Goal: Task Accomplishment & Management: Use online tool/utility

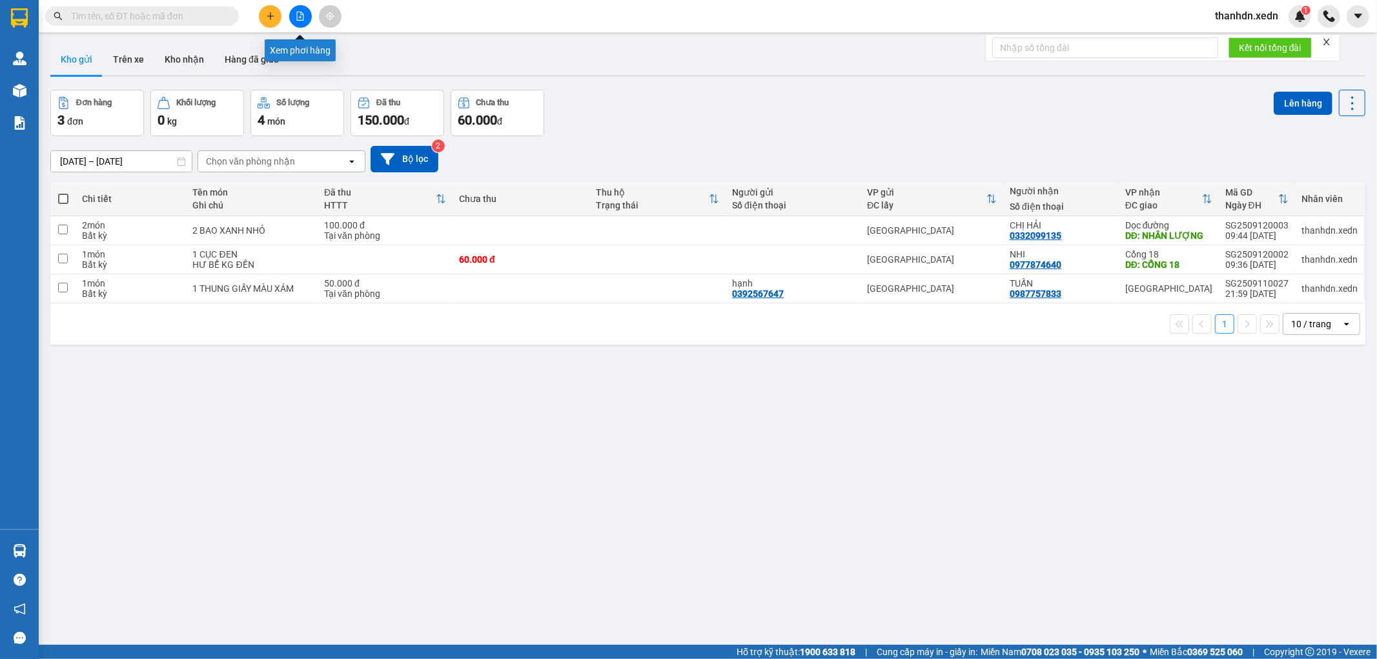
click at [294, 14] on button at bounding box center [300, 16] width 23 height 23
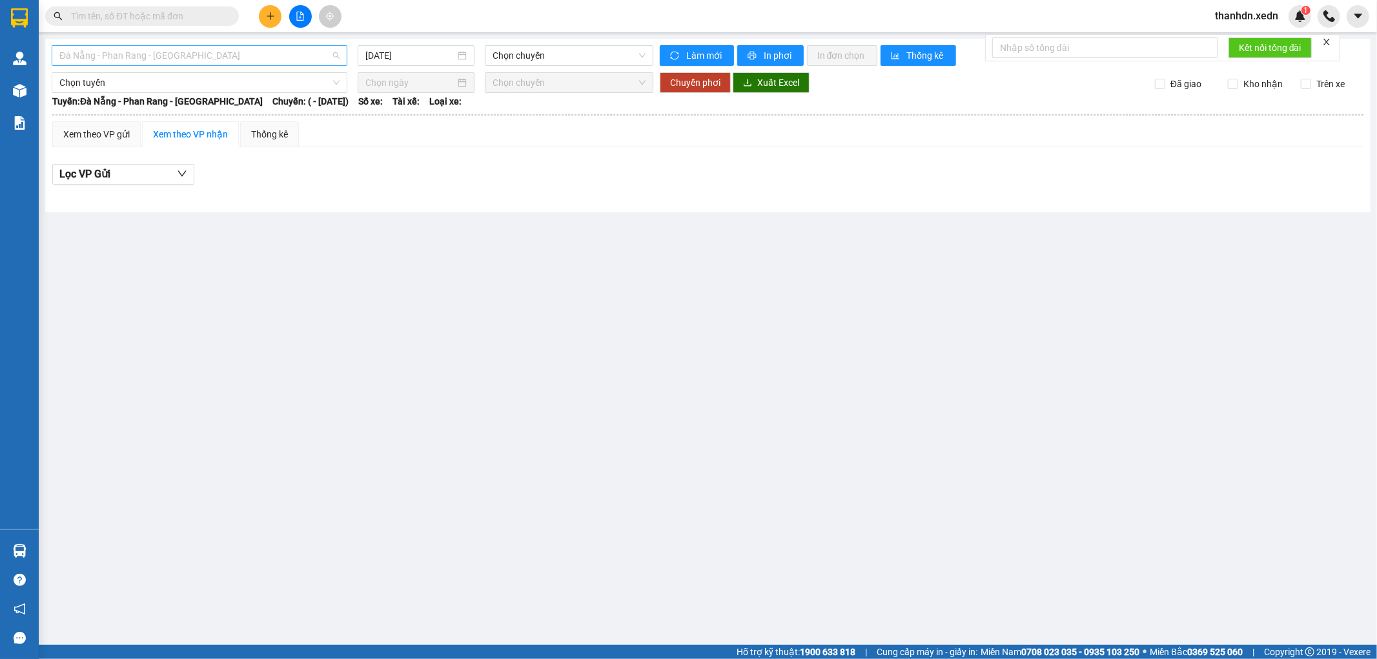
click at [292, 53] on span "Đà Nẵng - Phan Rang - [GEOGRAPHIC_DATA]" at bounding box center [199, 55] width 280 height 19
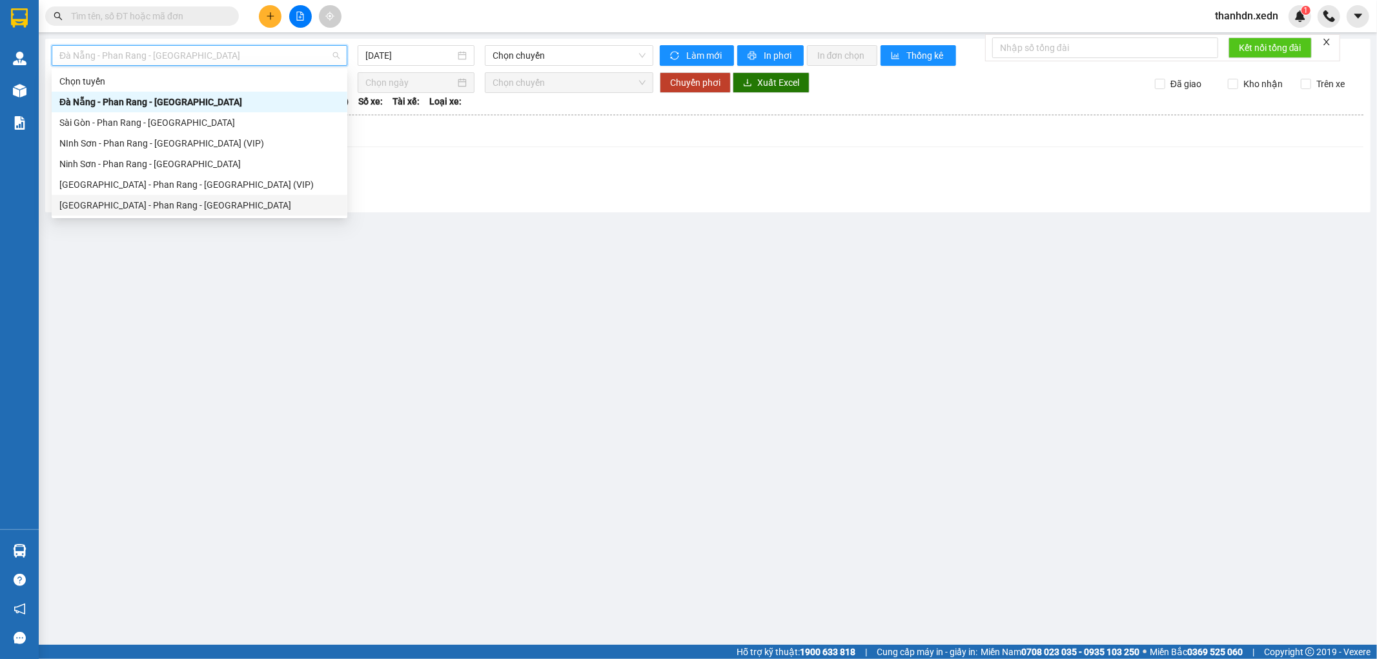
drag, startPoint x: 198, startPoint y: 203, endPoint x: 241, endPoint y: 183, distance: 47.1
click at [198, 203] on div "[GEOGRAPHIC_DATA] - Phan Rang - [GEOGRAPHIC_DATA]" at bounding box center [199, 205] width 280 height 14
type input "[DATE]"
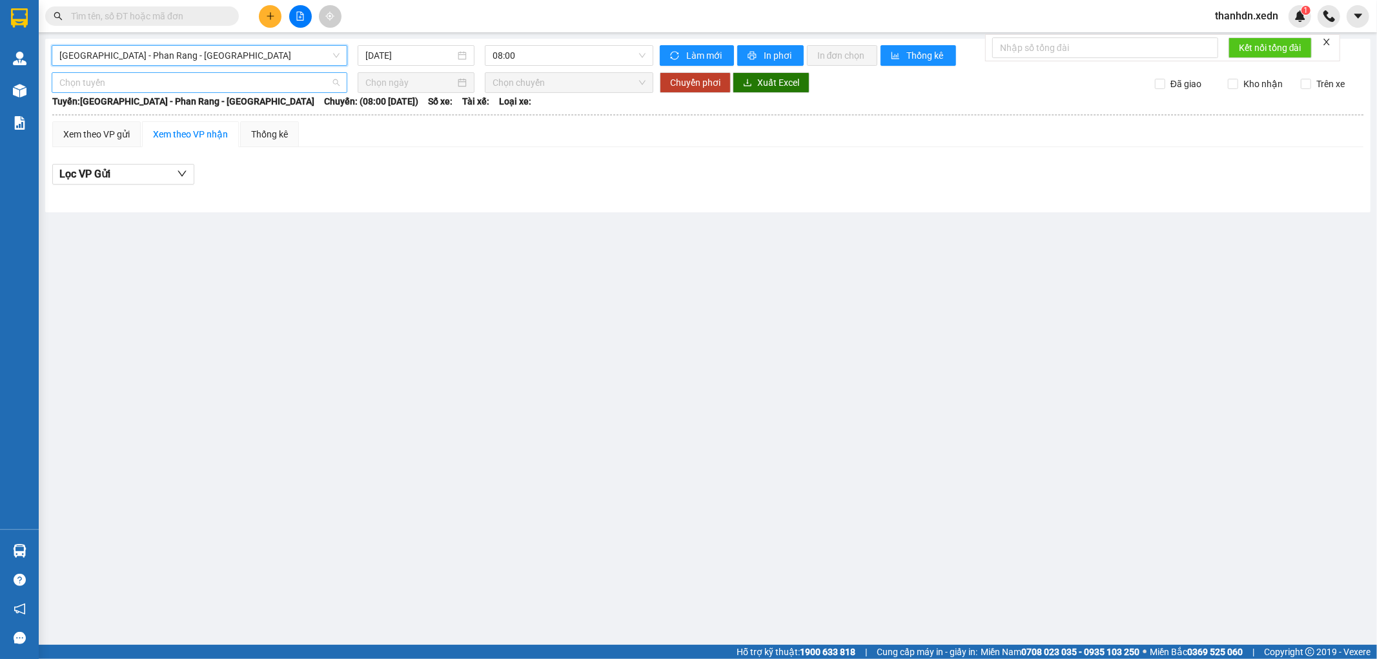
click at [70, 91] on span "Chọn tuyến" at bounding box center [199, 82] width 280 height 19
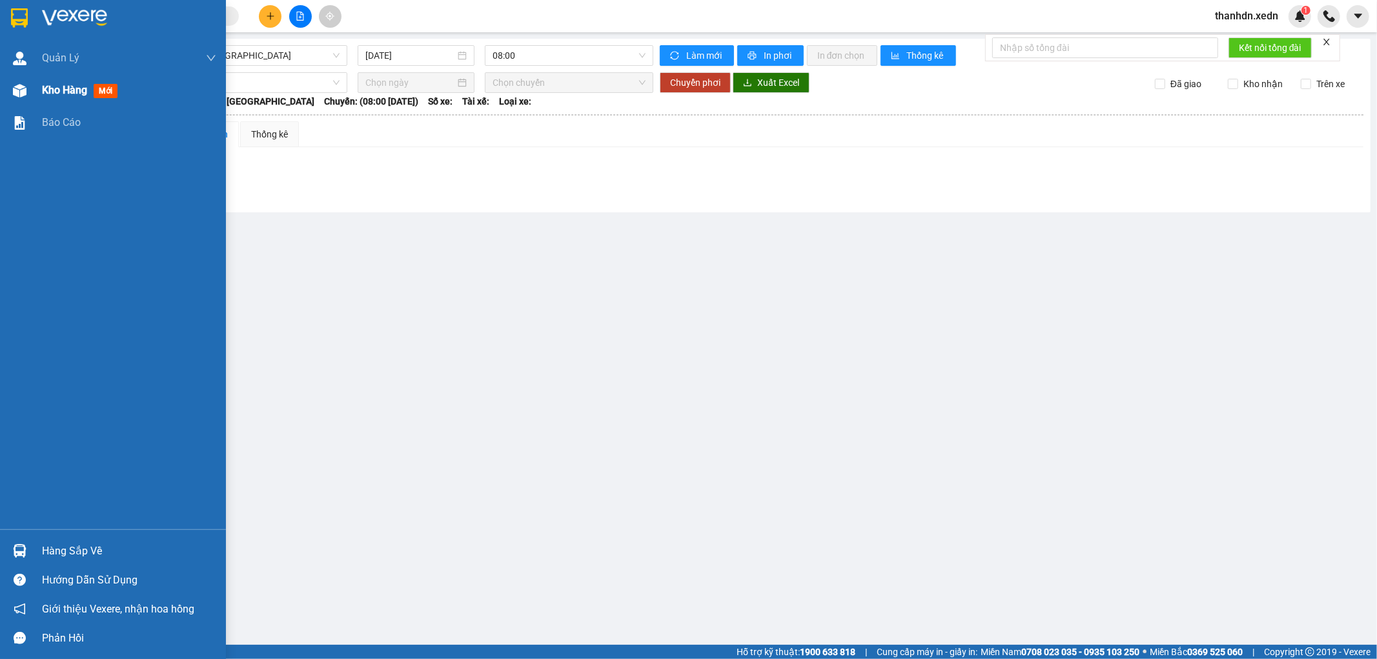
click at [34, 94] on div "Kho hàng mới" at bounding box center [113, 90] width 226 height 32
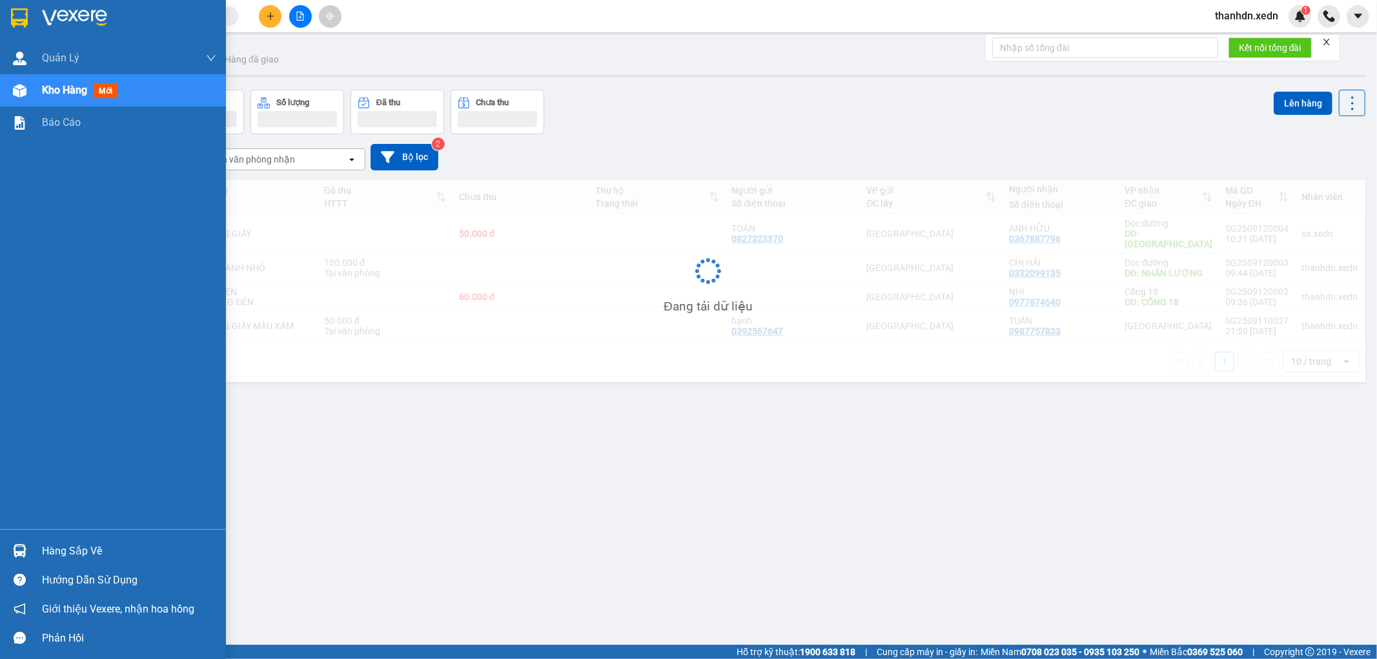
click at [43, 88] on span "Kho hàng" at bounding box center [64, 90] width 45 height 12
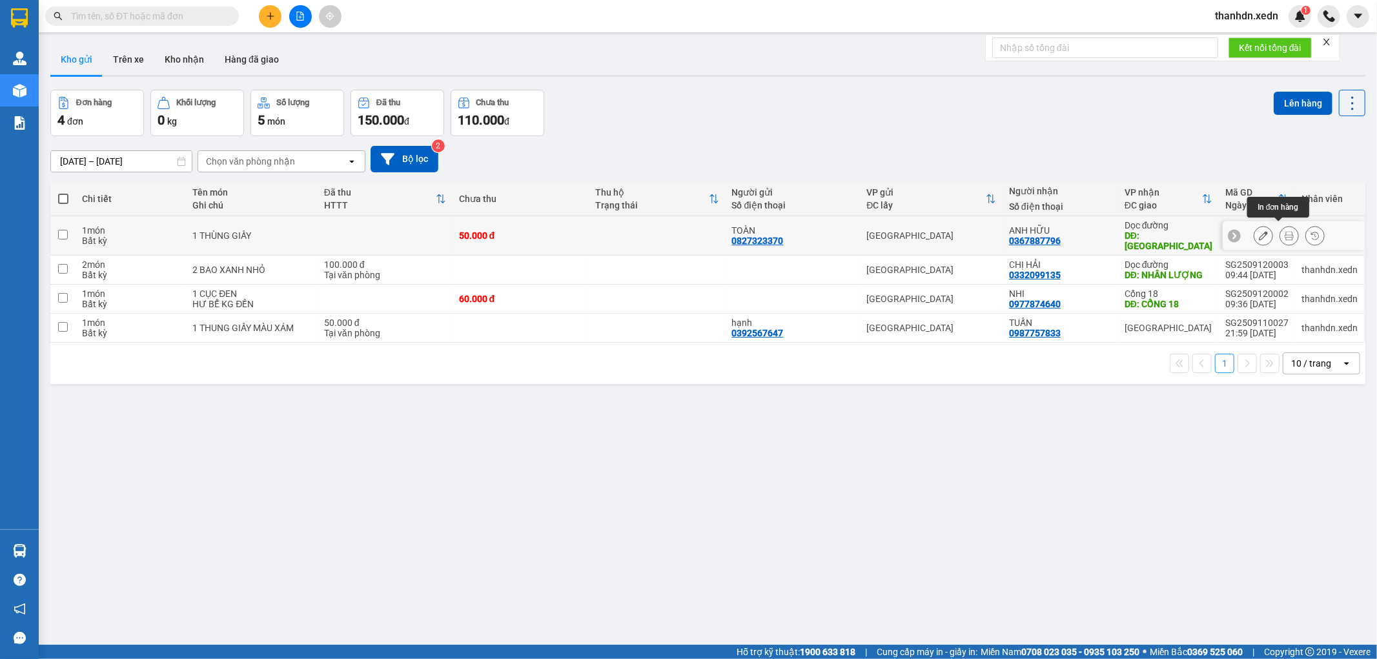
click at [1280, 231] on button at bounding box center [1289, 236] width 18 height 23
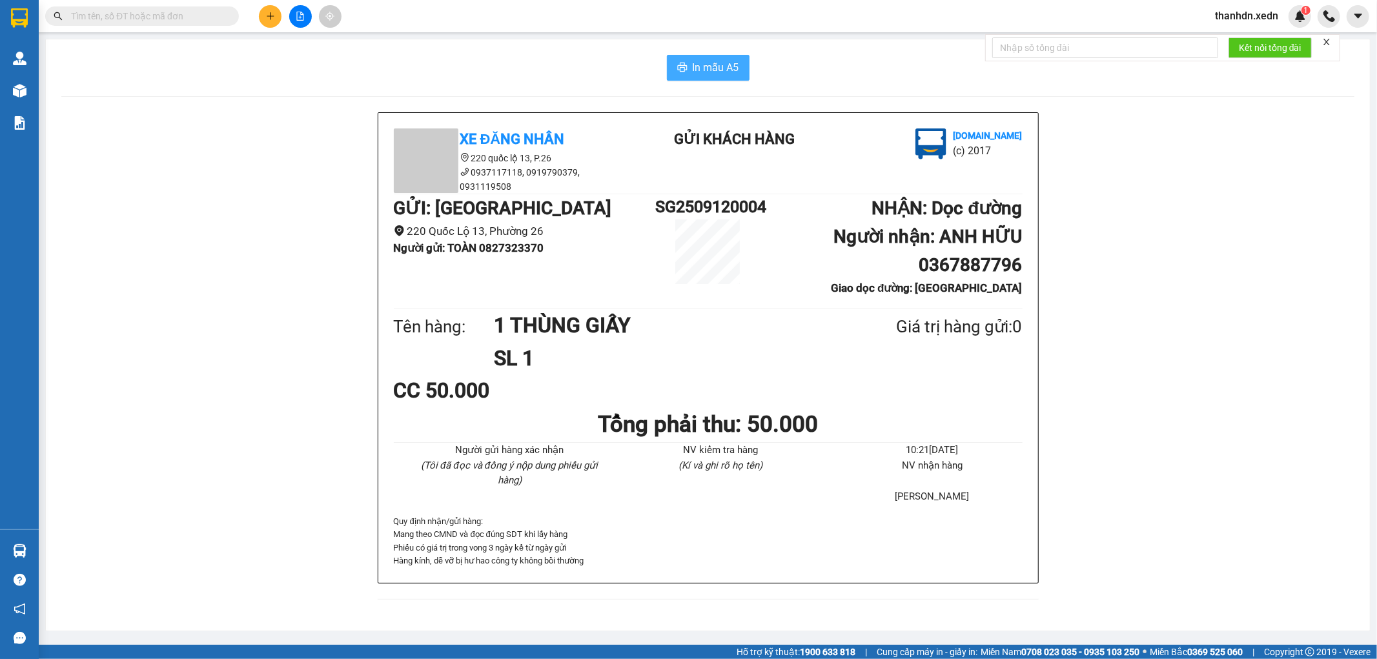
click at [695, 68] on span "In mẫu A5" at bounding box center [716, 67] width 46 height 16
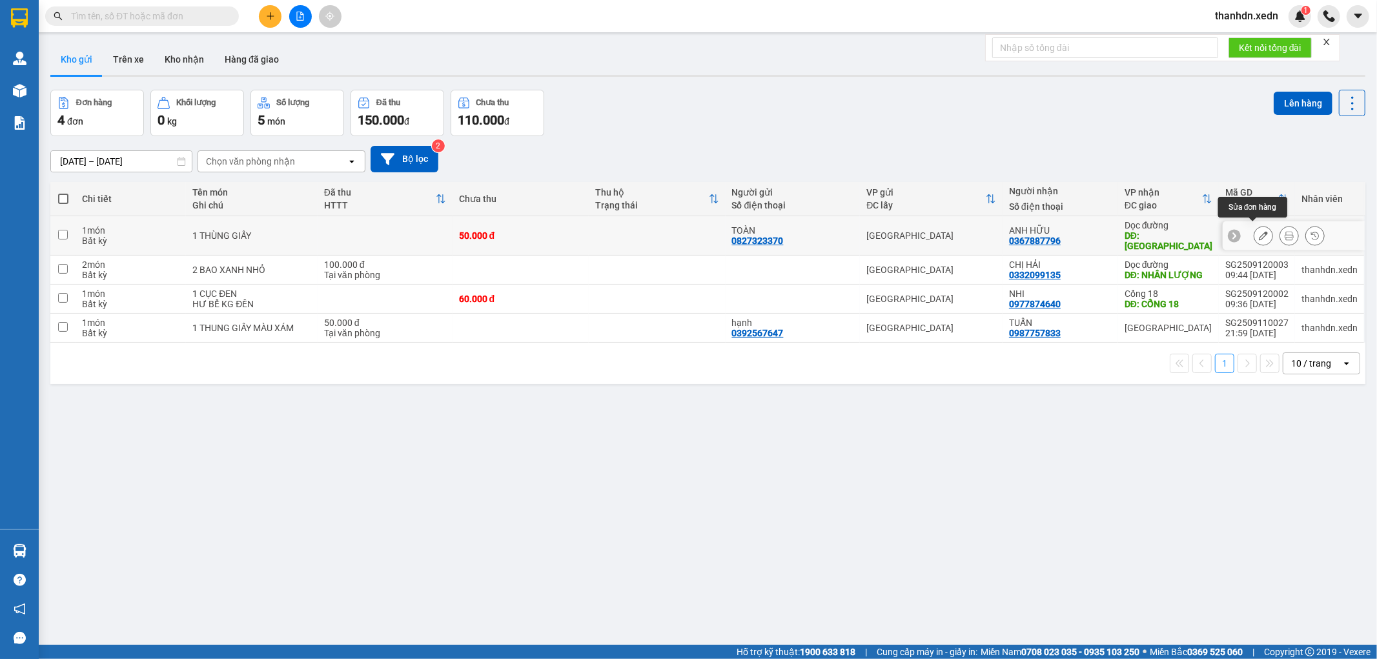
click at [1259, 231] on icon at bounding box center [1263, 235] width 9 height 9
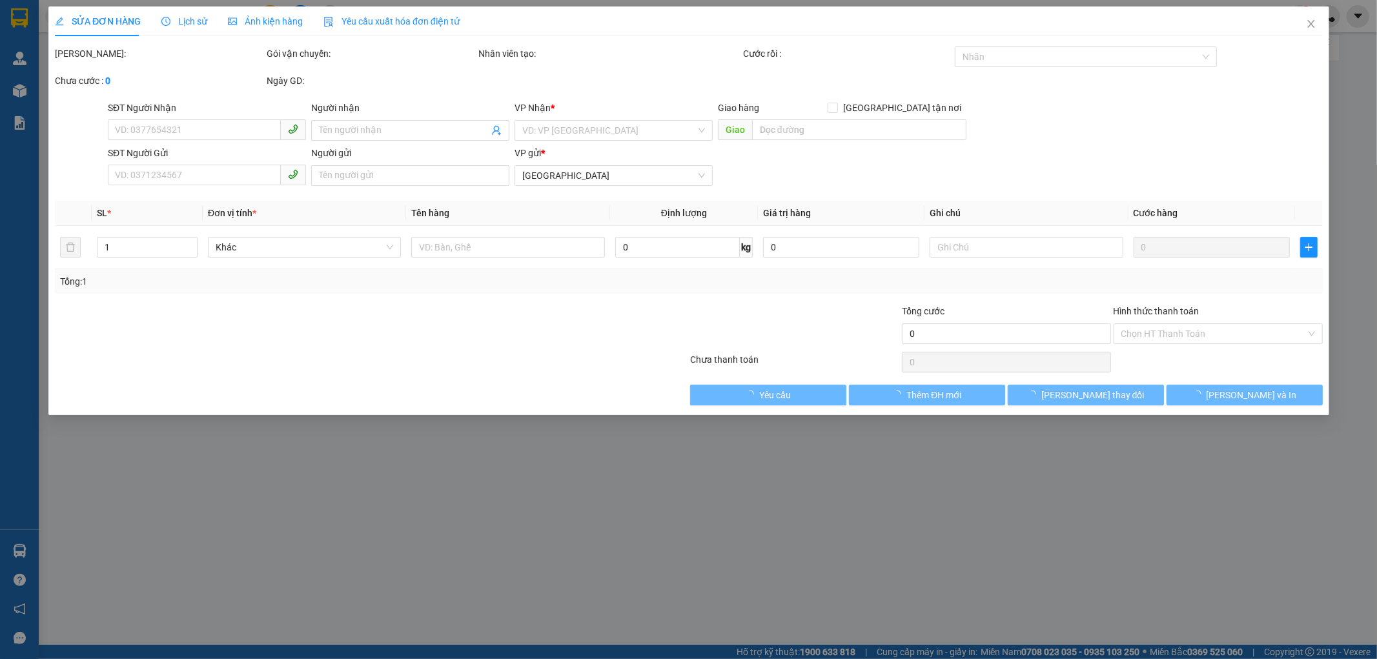
type input "0367887796"
type input "ANH HỮU"
type input "[GEOGRAPHIC_DATA]"
type input "0827323370"
type input "TOÀN"
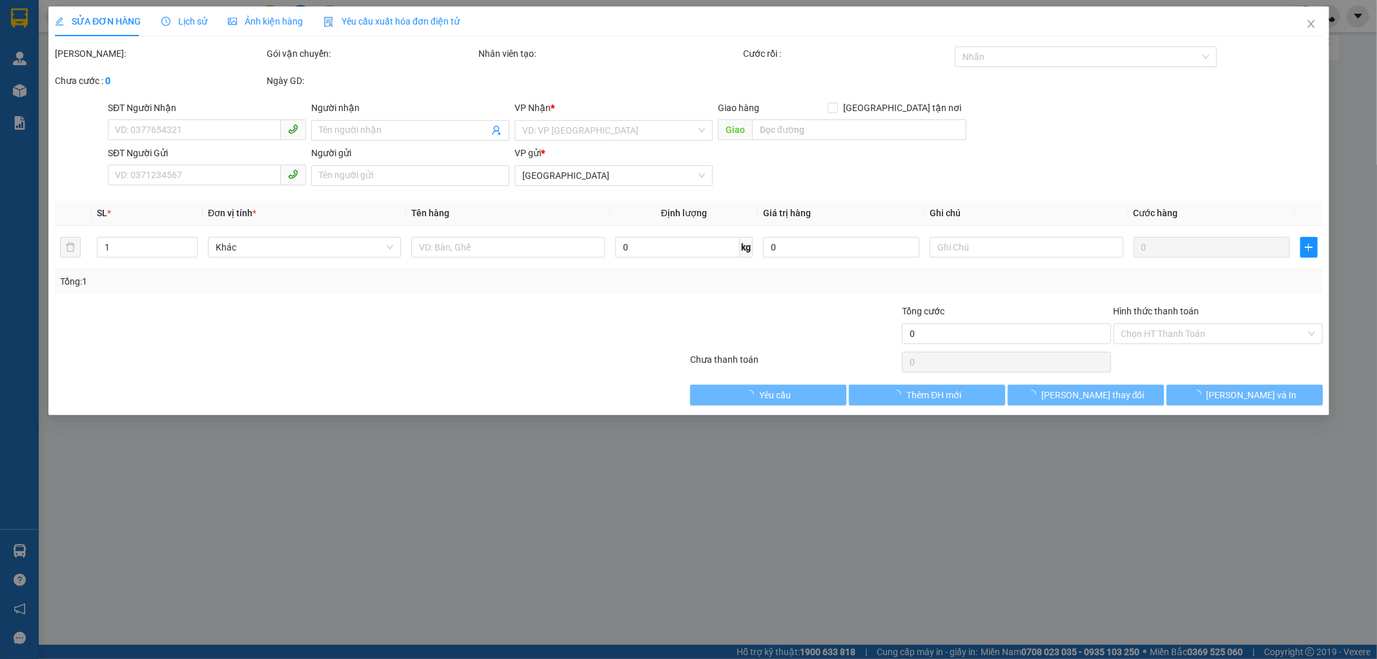
type input "50.000"
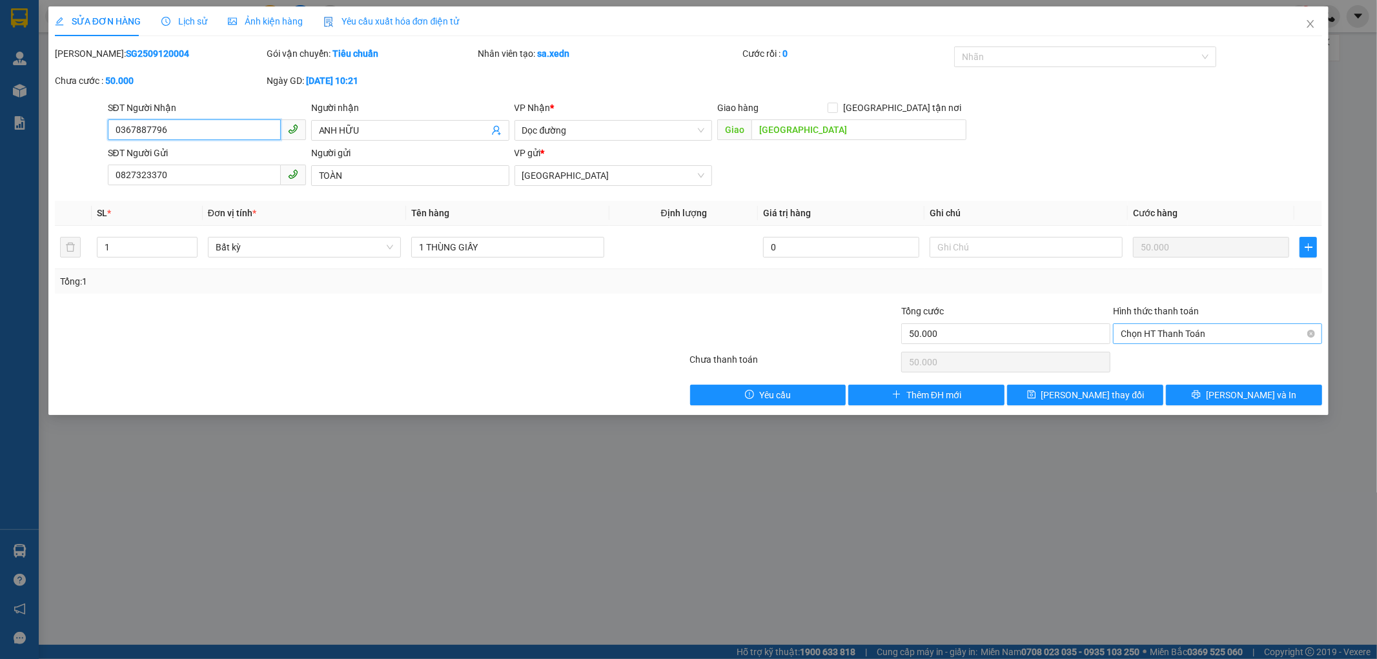
click at [1246, 333] on span "Chọn HT Thanh Toán" at bounding box center [1218, 333] width 194 height 19
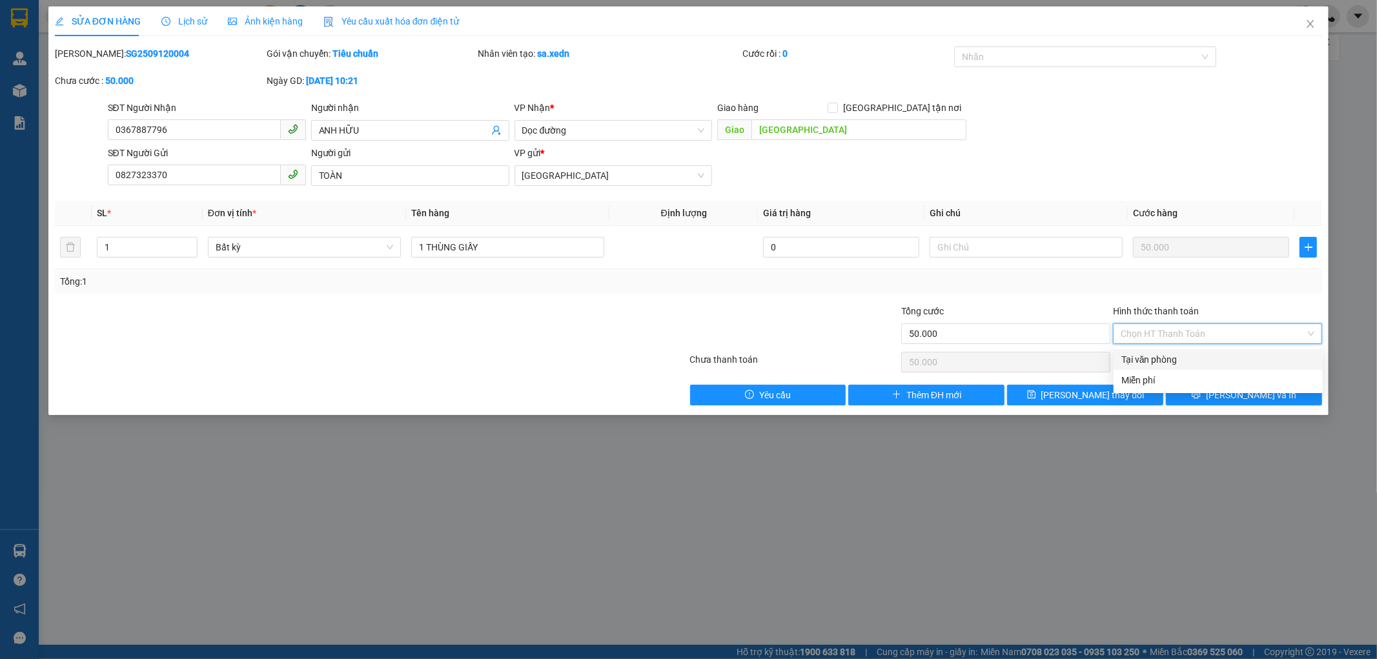
click at [1191, 363] on div "Tại văn phòng" at bounding box center [1219, 360] width 194 height 14
type input "0"
click at [1243, 394] on span "[PERSON_NAME] và In" at bounding box center [1251, 395] width 90 height 14
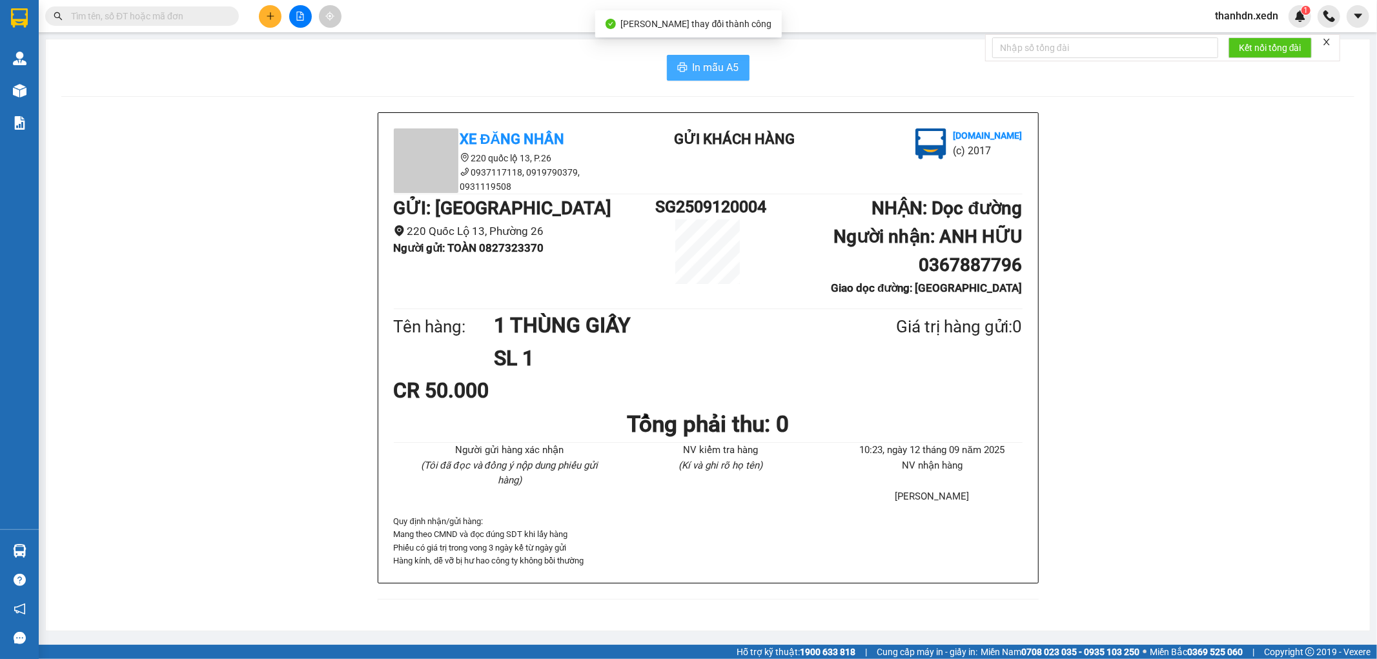
click at [720, 71] on span "In mẫu A5" at bounding box center [716, 67] width 46 height 16
